Goal: Task Accomplishment & Management: Use online tool/utility

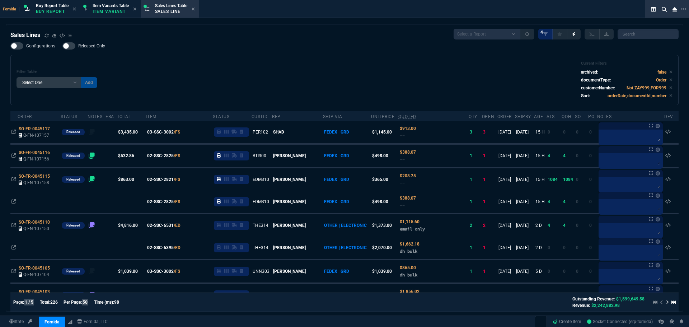
select select "1: BROV"
select select
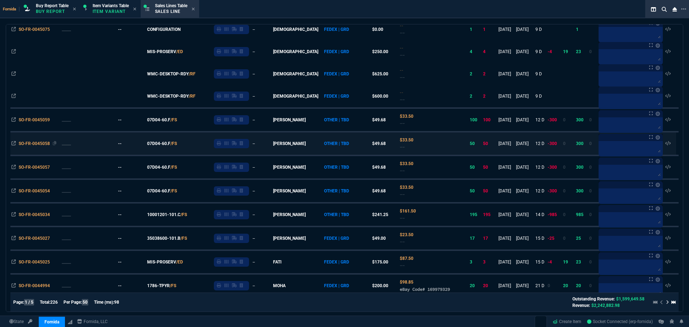
scroll to position [646, 0]
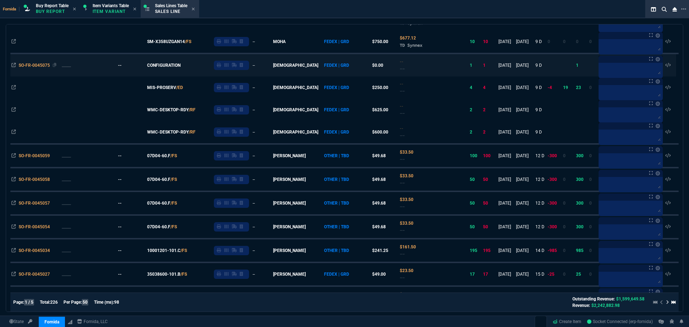
click at [39, 65] on span "SO-FR-0045075" at bounding box center [34, 65] width 31 height 5
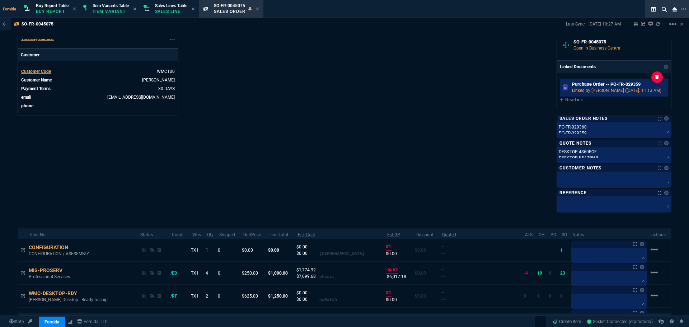
scroll to position [241, 0]
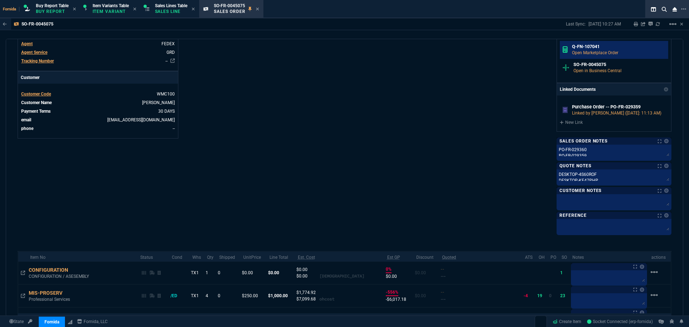
click at [590, 56] on p "Open Marketplace Order" at bounding box center [619, 53] width 94 height 6
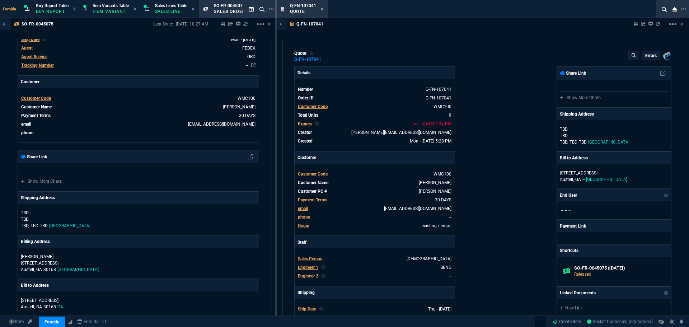
type input "0"
type input "17"
type input "100"
type input "20"
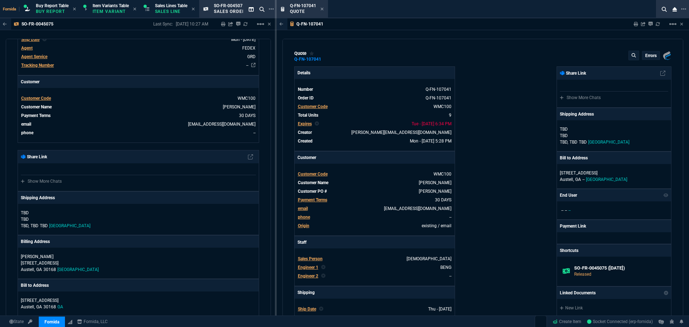
type input "125"
type input "40"
type input "100"
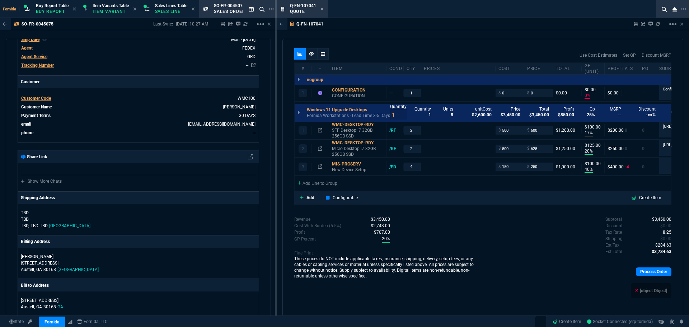
scroll to position [407, 0]
